Goal: Task Accomplishment & Management: Complete application form

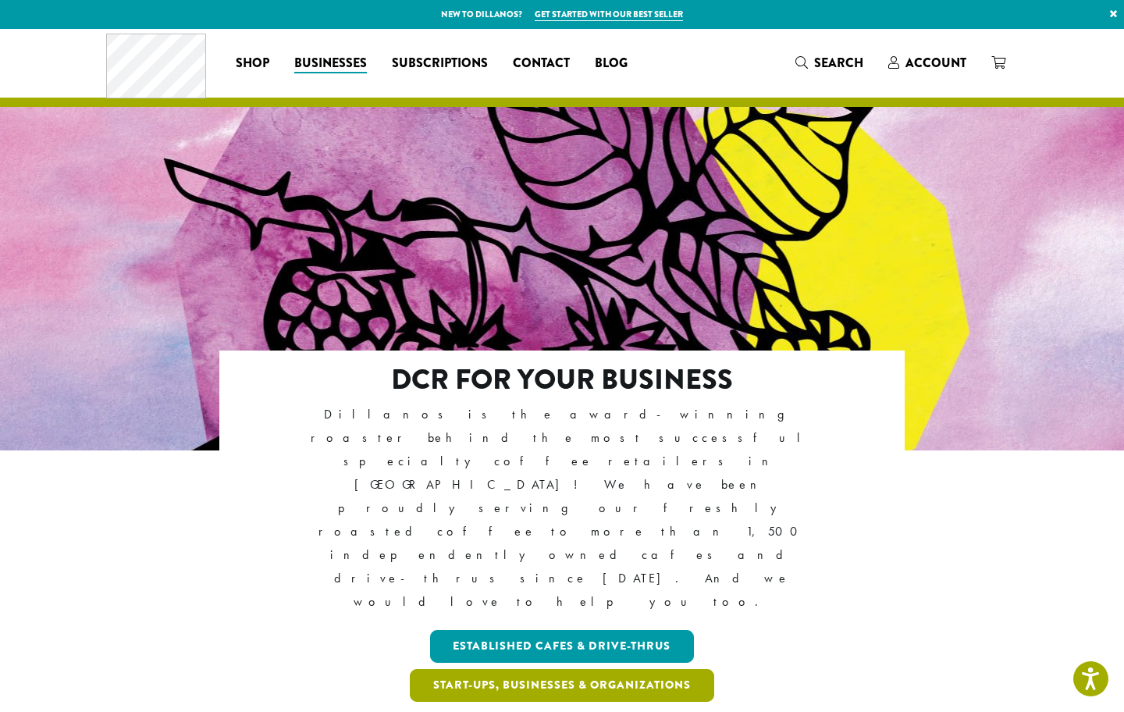
click at [545, 669] on link "Start-ups, Businesses & Organizations" at bounding box center [562, 685] width 304 height 33
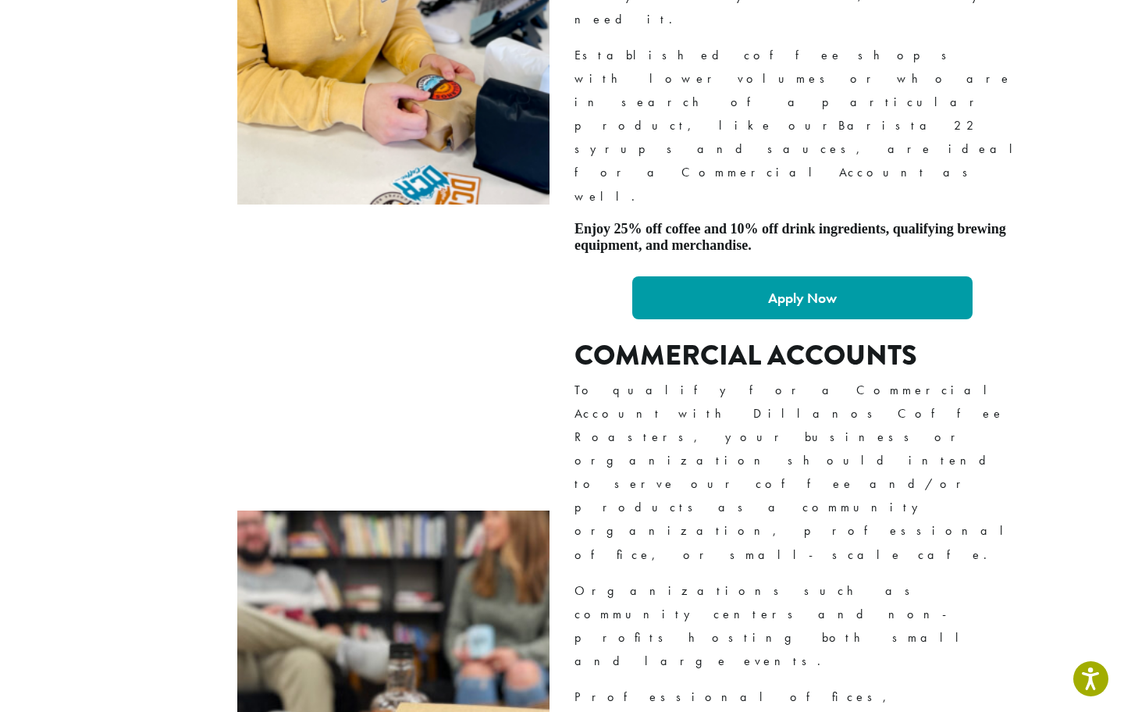
scroll to position [1344, 0]
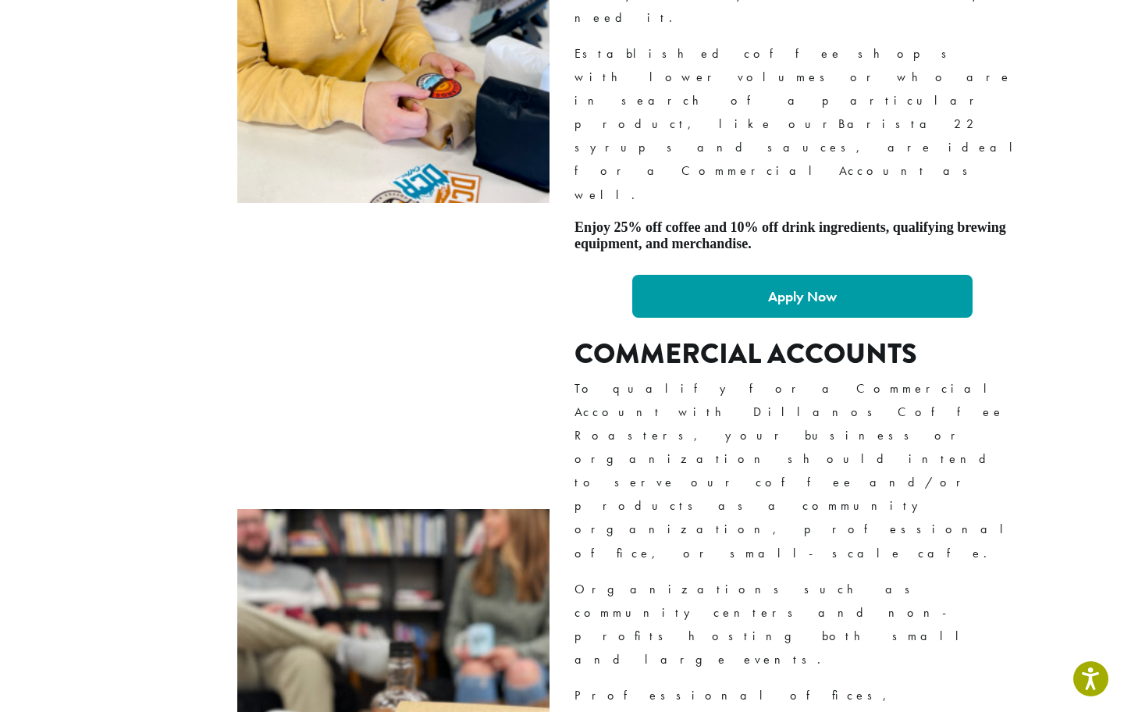
click at [776, 477] on div "Commercial Accounts To qualify for a Commercial Account with Dillanos Coffee Ro…" at bounding box center [802, 717] width 456 height 760
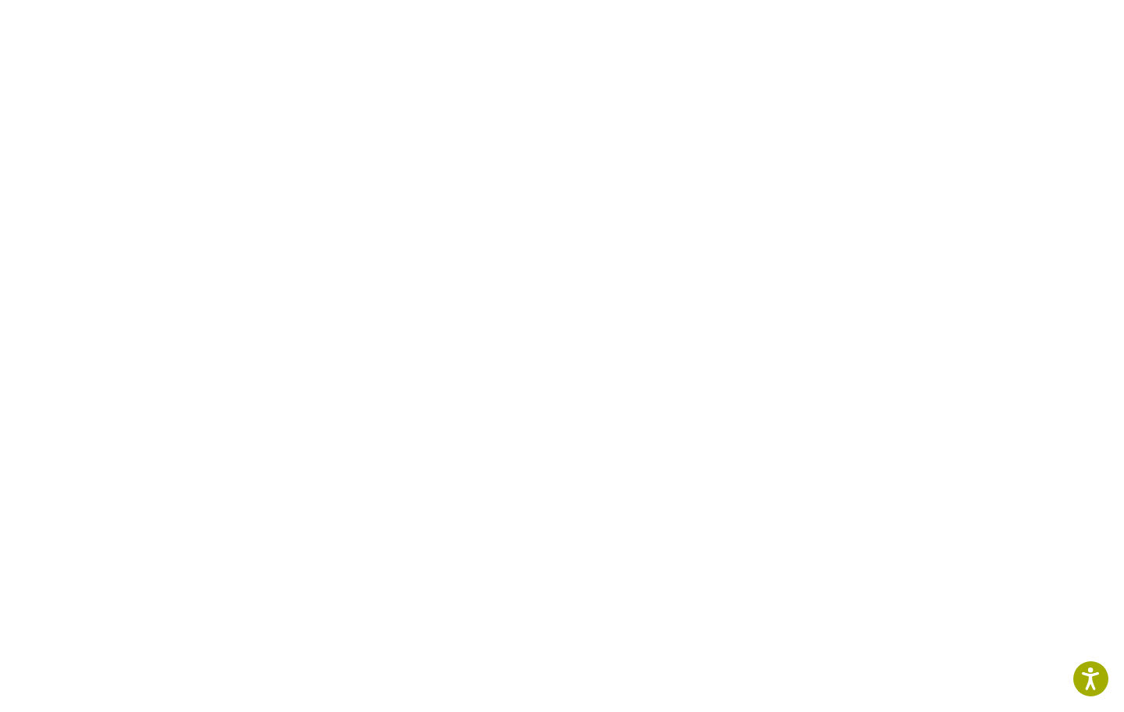
scroll to position [661, 0]
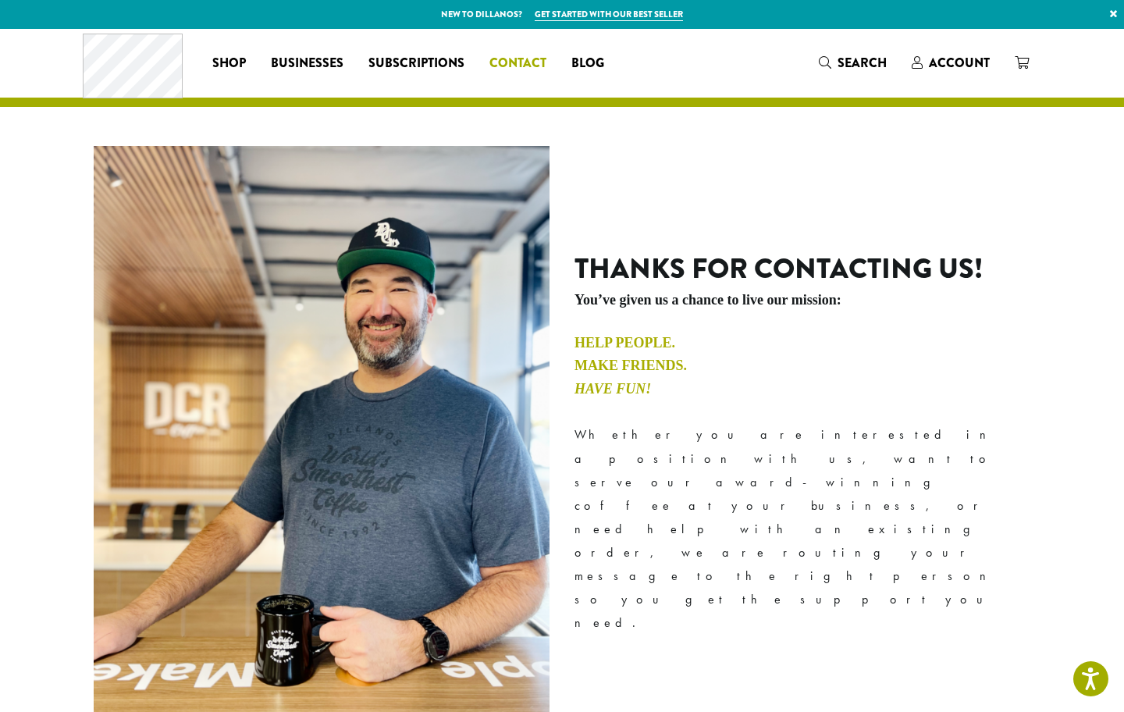
click at [520, 62] on span "Contact" at bounding box center [517, 64] width 57 height 20
